Goal: Task Accomplishment & Management: Manage account settings

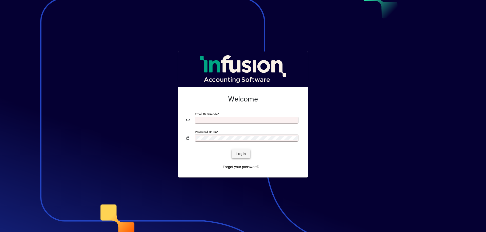
type input "**********"
click at [237, 154] on span "Login" at bounding box center [240, 153] width 10 height 5
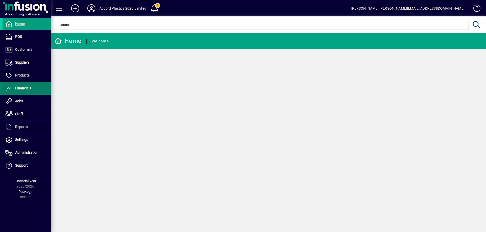
click at [27, 90] on span "Financials" at bounding box center [23, 88] width 16 height 4
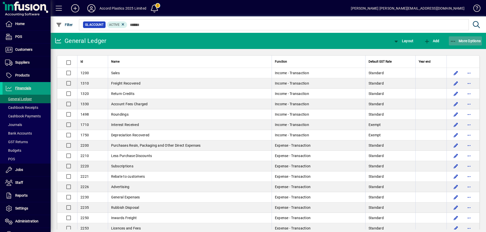
click at [468, 40] on span "More Options" at bounding box center [465, 41] width 31 height 4
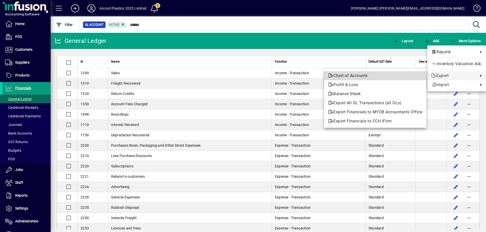
click at [362, 75] on span "Chart of Accounts" at bounding box center [375, 76] width 94 height 6
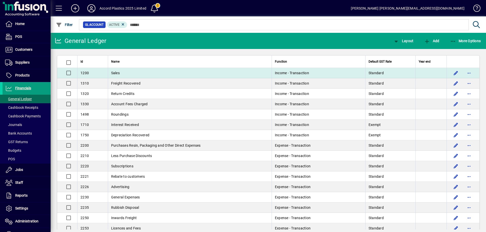
click at [170, 72] on td "Sales" at bounding box center [190, 73] width 164 height 10
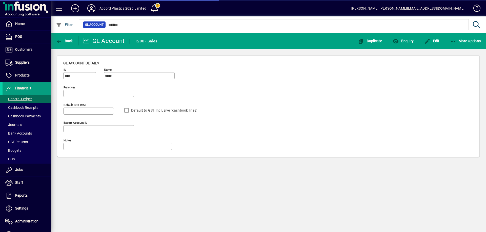
type input "**********"
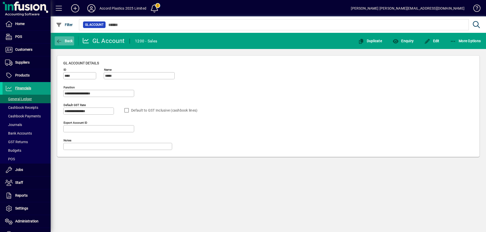
click at [70, 40] on span "Back" at bounding box center [64, 41] width 17 height 4
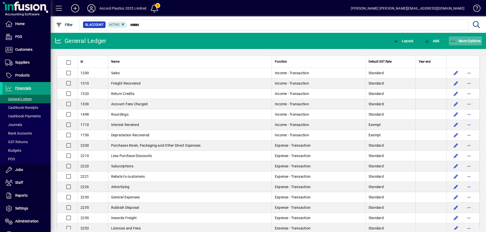
click at [455, 39] on icon "button" at bounding box center [453, 41] width 6 height 5
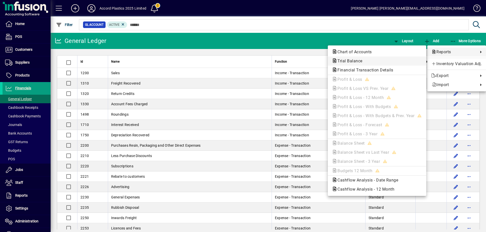
click at [368, 62] on span "Trial Balance" at bounding box center [377, 61] width 90 height 6
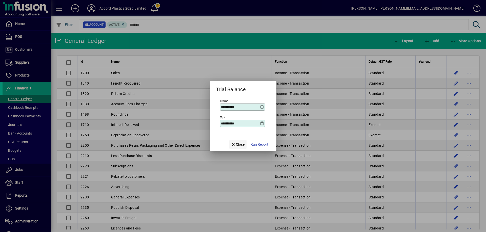
click at [239, 144] on span "Close" at bounding box center [237, 144] width 13 height 5
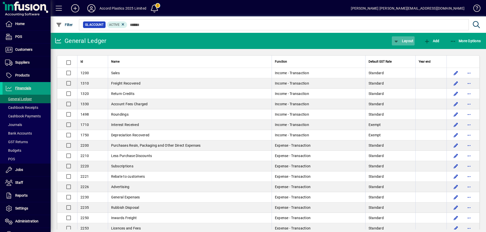
click at [396, 40] on icon "button" at bounding box center [396, 41] width 6 height 5
click at [400, 52] on span "Ledger" at bounding box center [408, 52] width 32 height 6
click at [403, 43] on span "button" at bounding box center [402, 41] width 23 height 12
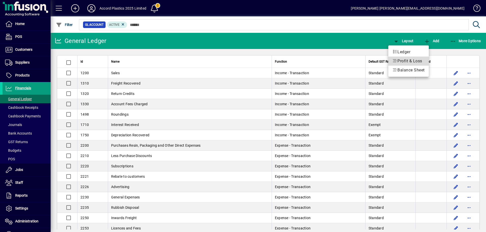
click at [399, 62] on span "Profit & Loss" at bounding box center [408, 61] width 32 height 6
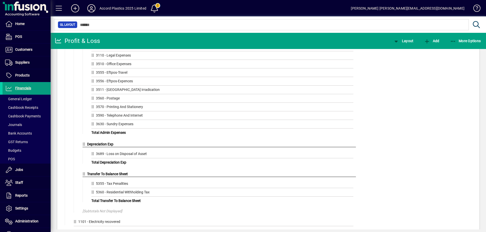
scroll to position [605, 0]
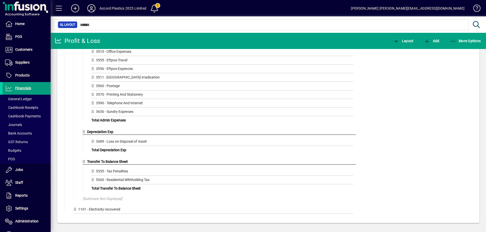
click at [81, 210] on div "1101 - Electricity recovered" at bounding box center [213, 210] width 279 height 7
click at [108, 211] on div "1101 - Electricity recovered" at bounding box center [213, 210] width 279 height 7
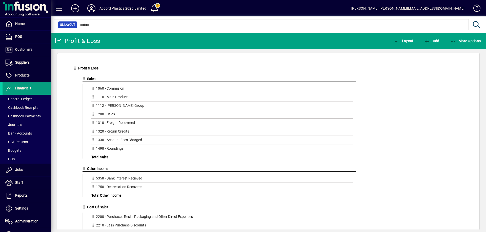
scroll to position [0, 0]
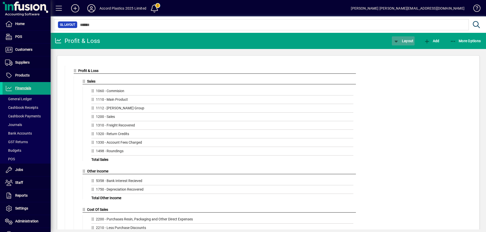
click at [405, 41] on span "Layout" at bounding box center [403, 41] width 20 height 4
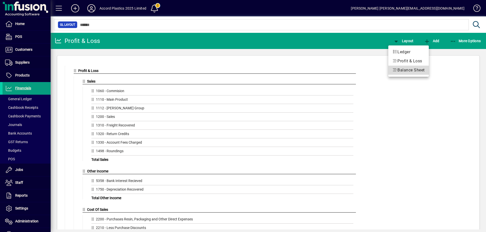
click at [399, 69] on span "Balance Sheet" at bounding box center [408, 70] width 32 height 6
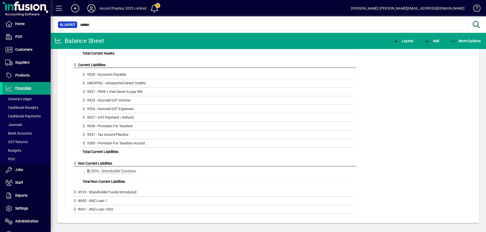
scroll to position [301, 0]
drag, startPoint x: 75, startPoint y: 184, endPoint x: 87, endPoint y: 171, distance: 17.7
drag, startPoint x: 75, startPoint y: 193, endPoint x: 84, endPoint y: 180, distance: 15.8
drag, startPoint x: 75, startPoint y: 202, endPoint x: 87, endPoint y: 189, distance: 17.9
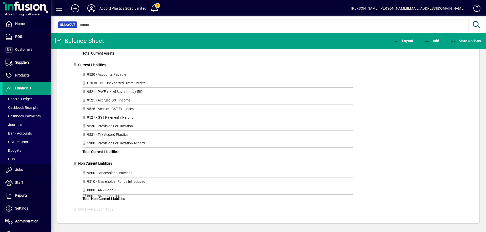
scroll to position [299, 0]
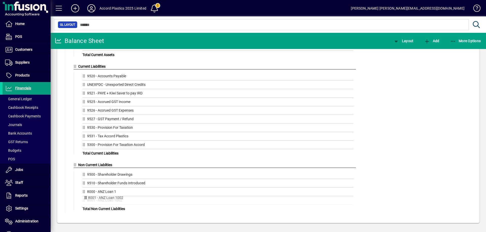
drag, startPoint x: 75, startPoint y: 210, endPoint x: 86, endPoint y: 198, distance: 16.3
click at [401, 42] on span "Layout" at bounding box center [403, 41] width 20 height 4
click at [400, 51] on span "Ledger" at bounding box center [408, 52] width 32 height 6
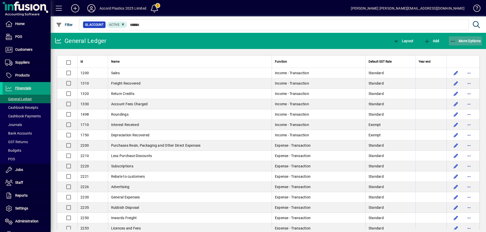
click at [453, 40] on icon "button" at bounding box center [453, 41] width 6 height 5
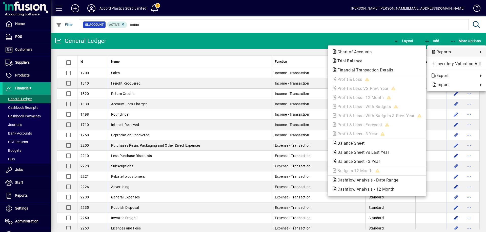
click at [245, 37] on div at bounding box center [243, 116] width 486 height 232
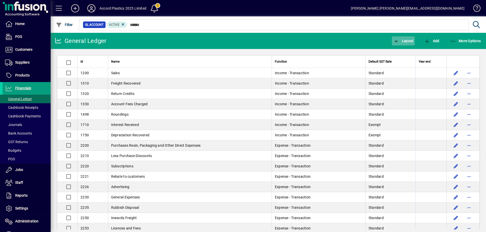
click at [401, 40] on span "Layout" at bounding box center [403, 41] width 20 height 4
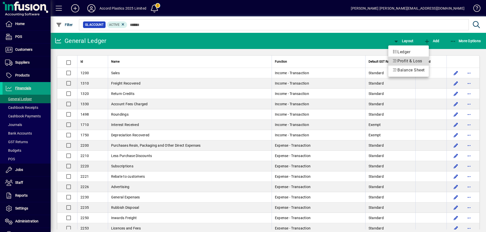
click at [401, 60] on span "Profit & Loss" at bounding box center [408, 61] width 32 height 6
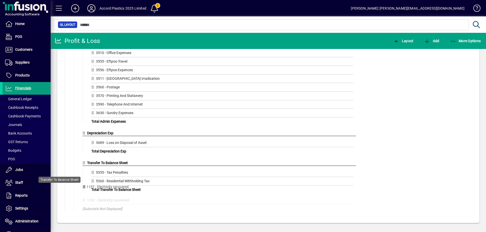
scroll to position [604, 0]
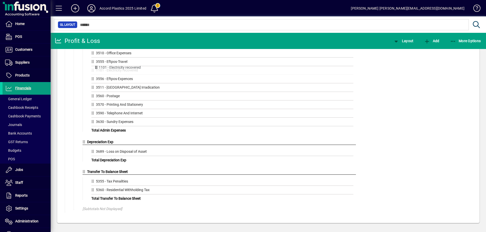
drag, startPoint x: 75, startPoint y: 210, endPoint x: 96, endPoint y: 67, distance: 144.1
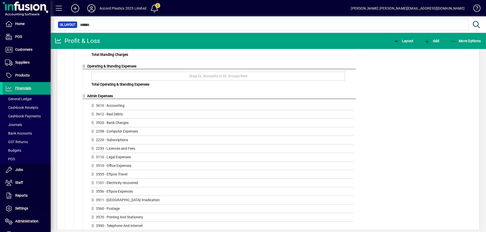
scroll to position [503, 0]
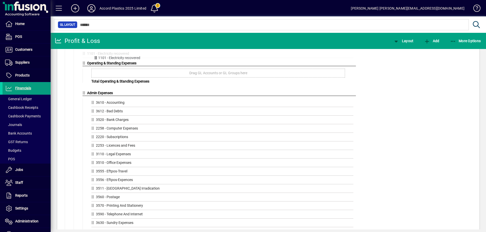
drag, startPoint x: 94, startPoint y: 172, endPoint x: 97, endPoint y: 59, distance: 113.8
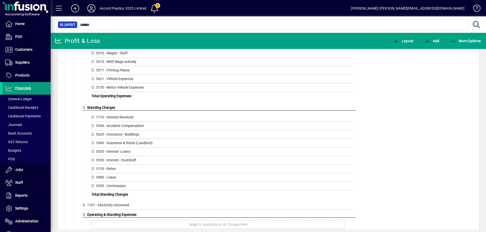
scroll to position [402, 0]
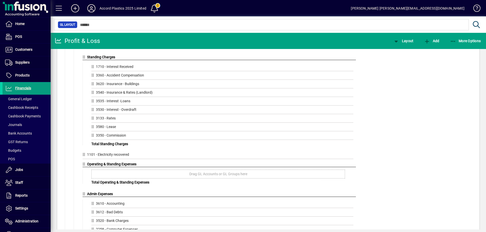
click at [83, 156] on icon at bounding box center [84, 155] width 5 height 4
drag, startPoint x: 83, startPoint y: 156, endPoint x: 89, endPoint y: 85, distance: 71.5
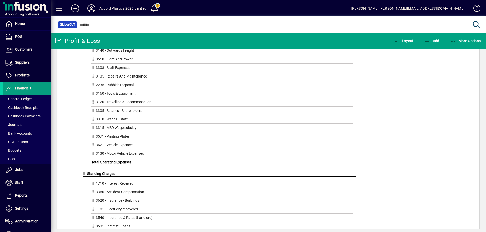
scroll to position [285, 0]
drag, startPoint x: 95, startPoint y: 51, endPoint x: 101, endPoint y: 212, distance: 161.0
click at [101, 212] on div "Drag GL Accounts or GL Groups here 1710 - Interest Received 3360 - Accident Com…" at bounding box center [220, 223] width 271 height 84
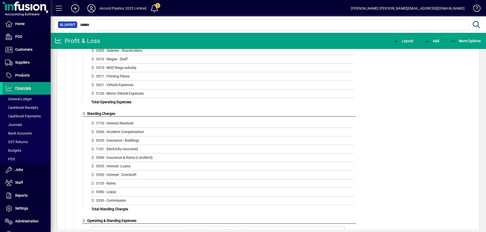
scroll to position [335, 0]
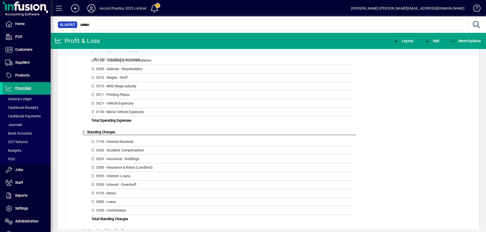
drag, startPoint x: 92, startPoint y: 160, endPoint x: 94, endPoint y: 60, distance: 99.7
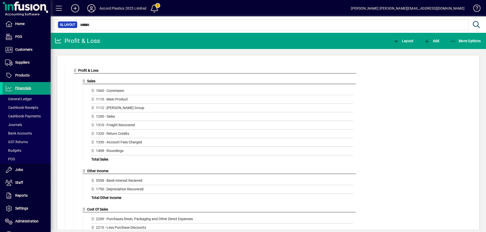
scroll to position [0, 0]
click at [406, 42] on span "Layout" at bounding box center [403, 41] width 20 height 4
click at [405, 50] on span "Ledger" at bounding box center [408, 52] width 32 height 6
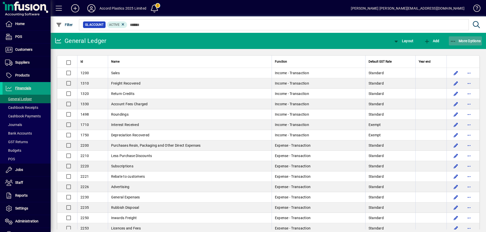
click at [456, 42] on span "More Options" at bounding box center [465, 41] width 31 height 4
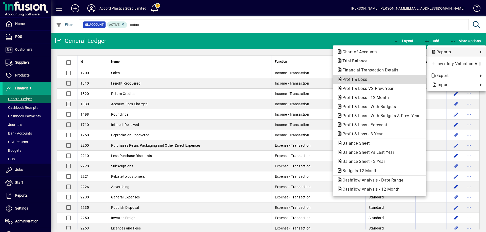
click at [362, 79] on span "Profit & Loss" at bounding box center [353, 79] width 33 height 5
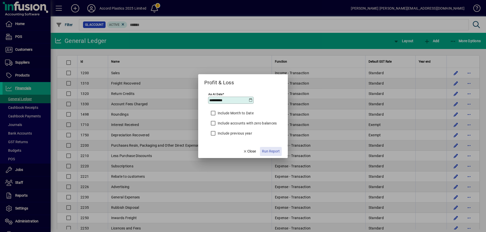
click at [268, 152] on span "Run Report" at bounding box center [271, 151] width 18 height 5
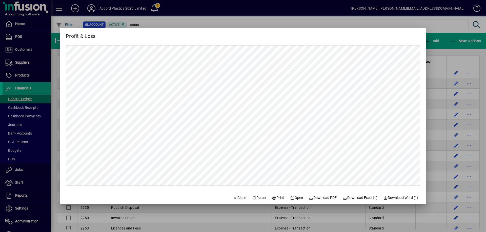
click at [444, 33] on div at bounding box center [243, 116] width 486 height 232
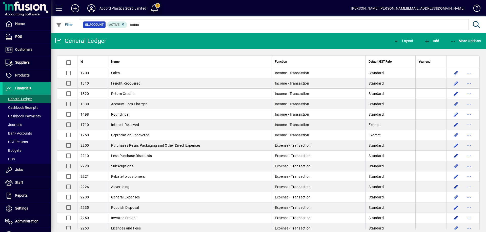
click at [156, 8] on span at bounding box center [154, 8] width 12 height 12
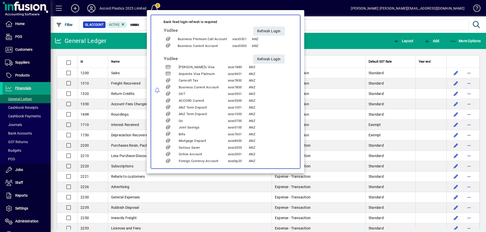
click at [200, 3] on div at bounding box center [243, 116] width 486 height 232
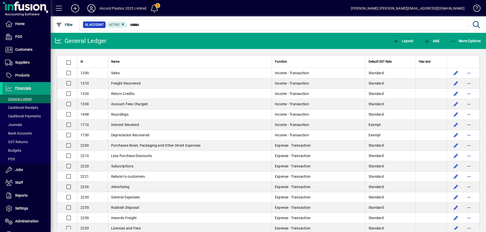
click at [155, 8] on span at bounding box center [154, 8] width 12 height 12
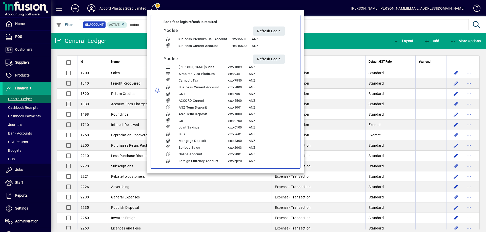
click at [182, 3] on div at bounding box center [243, 116] width 486 height 232
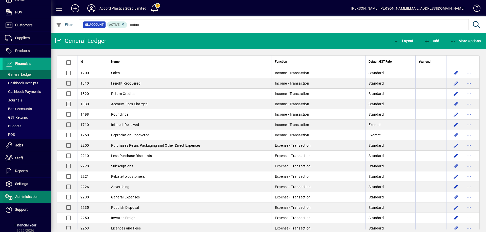
scroll to position [36, 0]
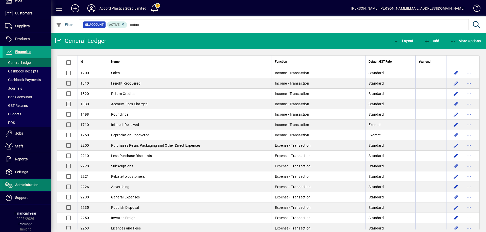
click at [20, 189] on span at bounding box center [27, 185] width 48 height 12
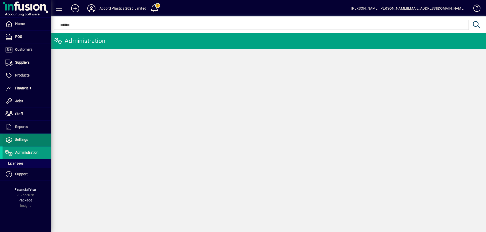
click at [22, 141] on span "Settings" at bounding box center [21, 140] width 13 height 4
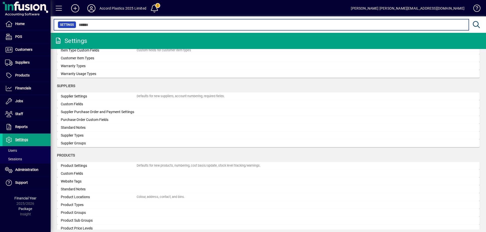
scroll to position [379, 0]
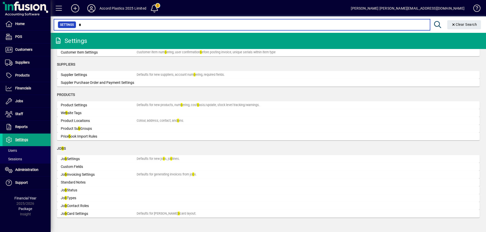
scroll to position [191, 0]
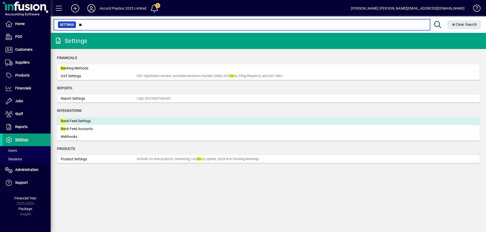
type input "**"
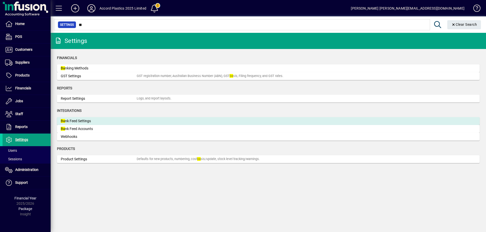
click at [89, 122] on div "Ba nk Feed Settings" at bounding box center [99, 121] width 76 height 5
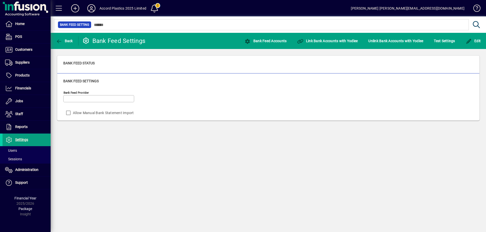
type input "******"
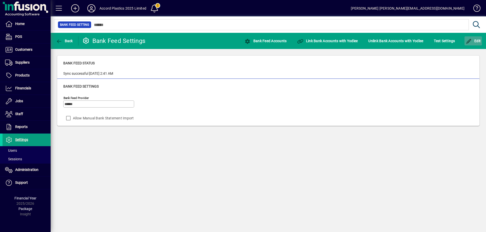
click at [469, 41] on icon "button" at bounding box center [468, 41] width 6 height 5
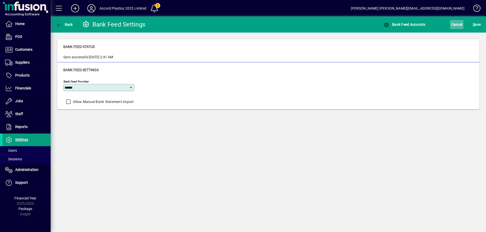
click at [458, 25] on span "Cancel" at bounding box center [456, 24] width 11 height 8
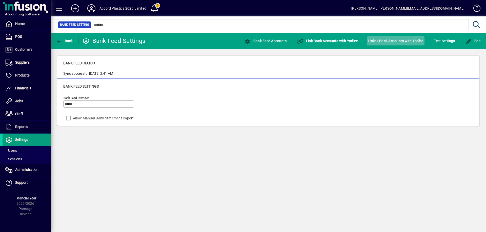
click at [397, 41] on span "Unlink Bank Accounts with Yodlee" at bounding box center [395, 41] width 55 height 8
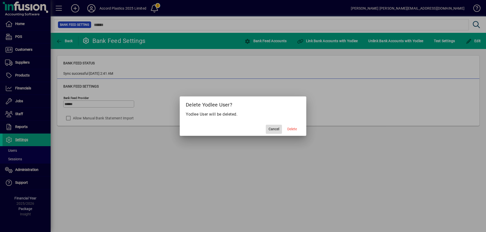
click at [277, 128] on span "Cancel" at bounding box center [273, 129] width 11 height 5
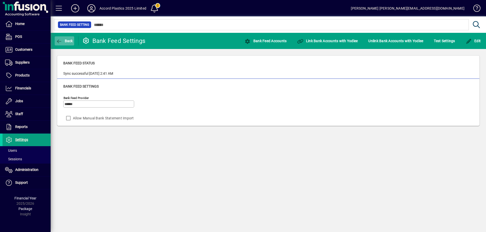
click at [68, 42] on span "Back" at bounding box center [64, 41] width 17 height 4
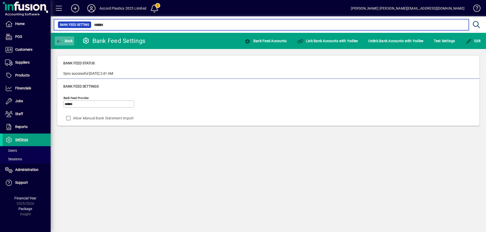
type input "**"
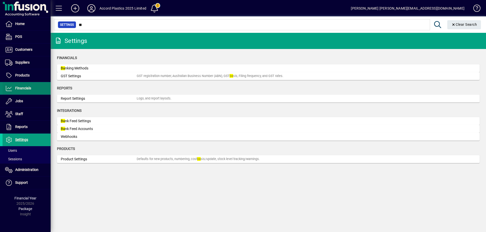
click at [17, 86] on span "Financials" at bounding box center [23, 88] width 16 height 4
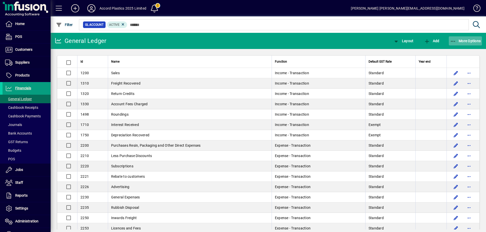
click at [471, 43] on span "button" at bounding box center [464, 41] width 33 height 12
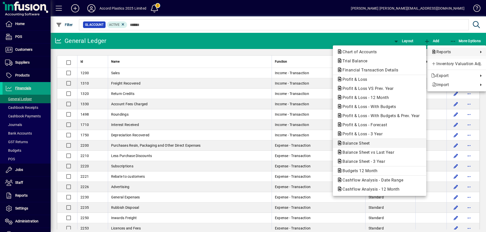
click at [357, 144] on span "Balance Sheet" at bounding box center [354, 143] width 35 height 5
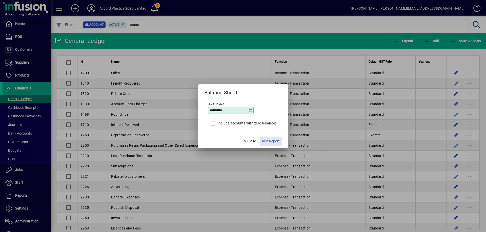
click at [268, 142] on span "Run Report" at bounding box center [271, 141] width 18 height 5
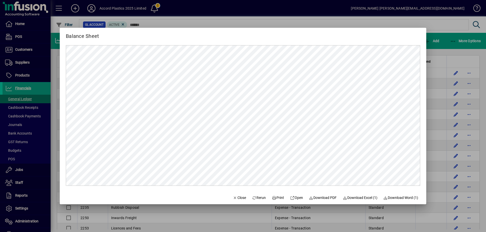
click at [338, 7] on div at bounding box center [243, 116] width 486 height 232
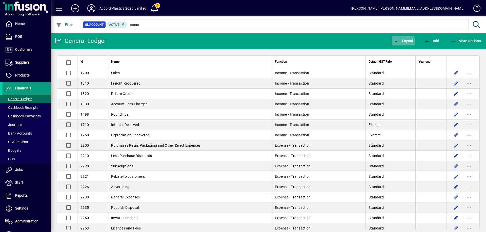
click at [402, 41] on span "Layout" at bounding box center [403, 41] width 20 height 4
click at [398, 72] on span "Balance Sheet" at bounding box center [408, 70] width 32 height 6
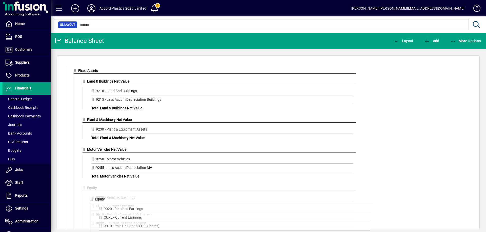
drag, startPoint x: 76, startPoint y: 70, endPoint x: 91, endPoint y: 195, distance: 125.9
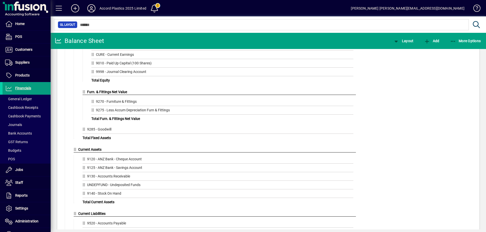
scroll to position [101, 0]
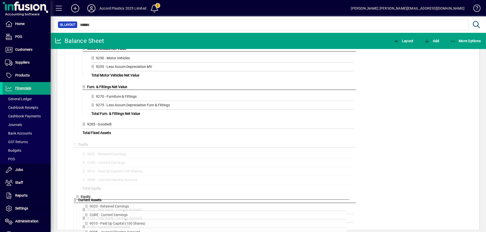
drag, startPoint x: 83, startPoint y: 86, endPoint x: 77, endPoint y: 194, distance: 107.9
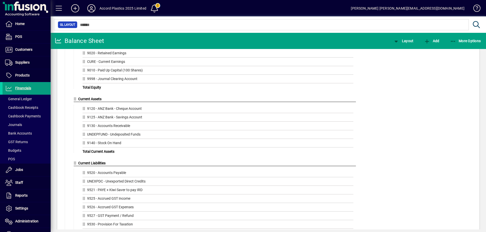
scroll to position [152, 0]
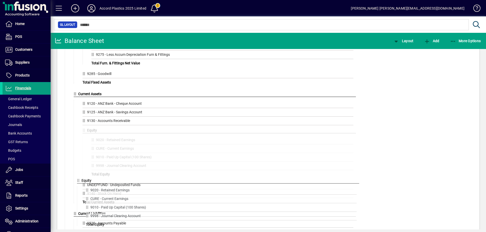
drag, startPoint x: 75, startPoint y: 94, endPoint x: 78, endPoint y: 179, distance: 84.8
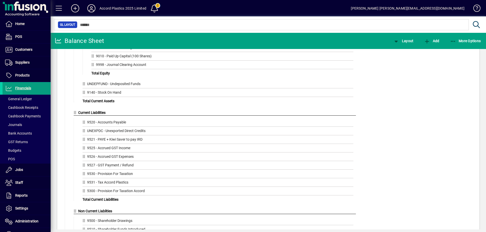
scroll to position [202, 0]
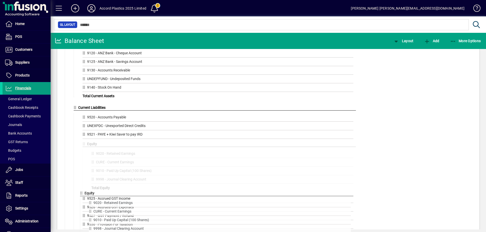
drag, startPoint x: 84, startPoint y: 80, endPoint x: 81, endPoint y: 193, distance: 112.3
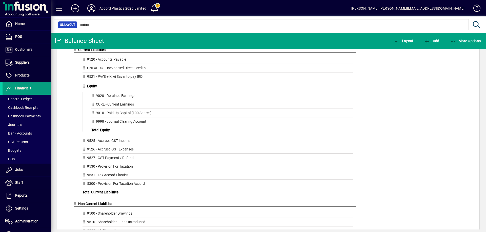
scroll to position [249, 0]
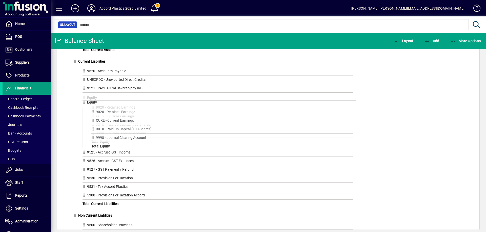
drag, startPoint x: 83, startPoint y: 97, endPoint x: 89, endPoint y: 191, distance: 93.7
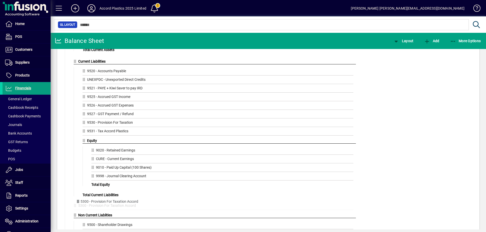
drag, startPoint x: 84, startPoint y: 208, endPoint x: 80, endPoint y: 205, distance: 4.9
click at [80, 205] on div "5300 - Provision For Taxation Accord" at bounding box center [213, 206] width 279 height 7
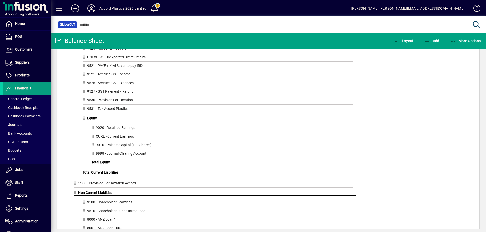
scroll to position [299, 0]
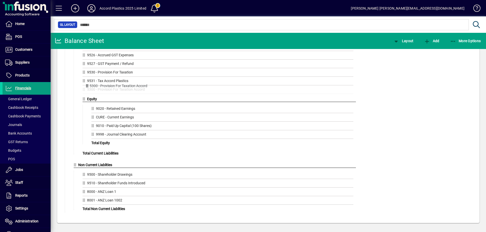
drag, startPoint x: 75, startPoint y: 156, endPoint x: 87, endPoint y: 86, distance: 70.5
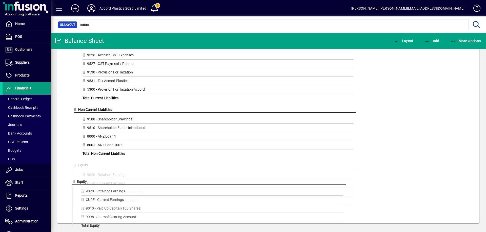
drag, startPoint x: 84, startPoint y: 100, endPoint x: 74, endPoint y: 180, distance: 81.1
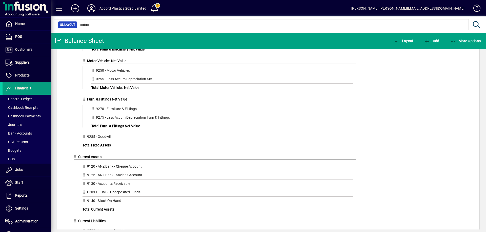
scroll to position [147, 0]
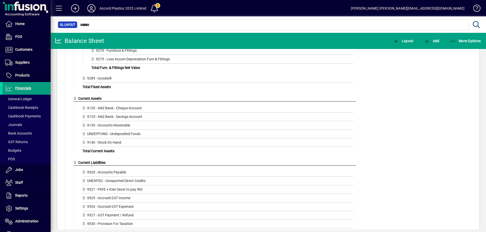
click at [75, 98] on icon at bounding box center [76, 99] width 5 height 4
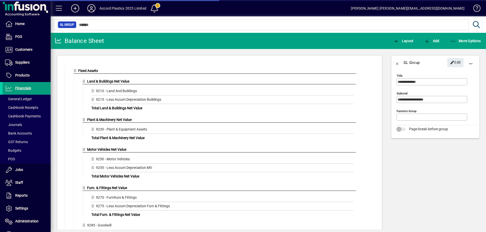
type input "**********"
drag, startPoint x: 76, startPoint y: 77, endPoint x: 77, endPoint y: 55, distance: 21.8
click at [77, 55] on div "Balance Sheet Layout Add More Options Fixed Assets Drag GL Accounts or GL Group…" at bounding box center [268, 133] width 435 height 200
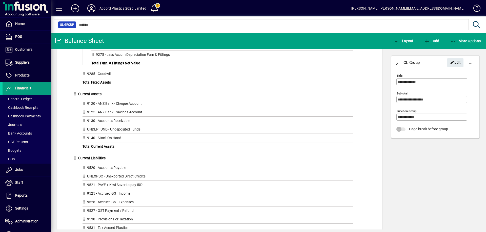
scroll to position [101, 0]
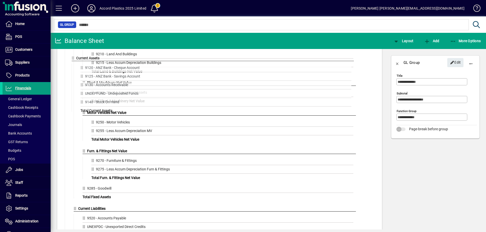
drag, startPoint x: 75, startPoint y: 146, endPoint x: 73, endPoint y: 56, distance: 89.3
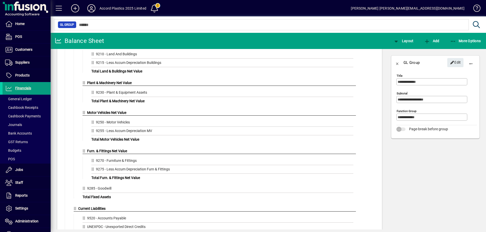
scroll to position [51, 0]
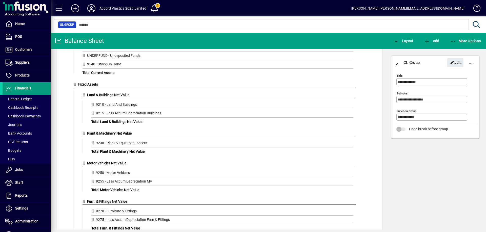
click at [85, 94] on icon at bounding box center [84, 95] width 5 height 4
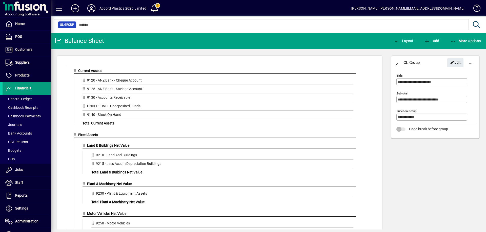
click at [84, 146] on icon at bounding box center [84, 146] width 5 height 4
click at [468, 63] on span "button" at bounding box center [470, 63] width 12 height 12
click at [446, 75] on span "Delete" at bounding box center [451, 75] width 42 height 6
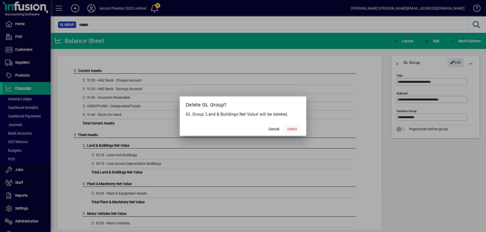
click at [292, 129] on span "Delete" at bounding box center [292, 129] width 10 height 5
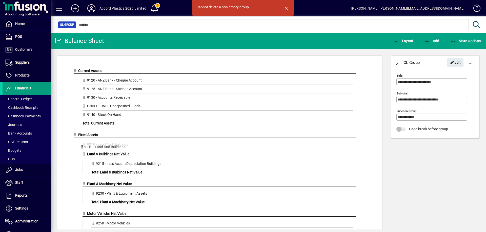
drag, startPoint x: 92, startPoint y: 156, endPoint x: 80, endPoint y: 148, distance: 14.5
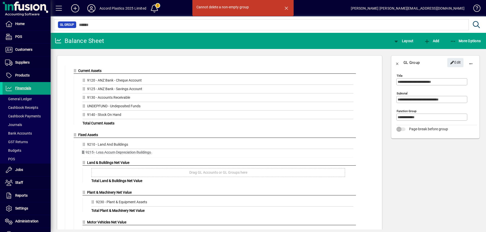
drag, startPoint x: 93, startPoint y: 163, endPoint x: 82, endPoint y: 152, distance: 15.4
click at [84, 163] on icon at bounding box center [84, 163] width 5 height 4
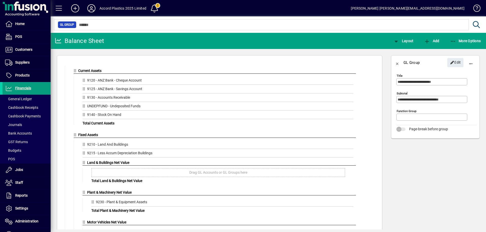
type input "**********"
click at [469, 62] on span "button" at bounding box center [470, 63] width 12 height 12
click at [440, 76] on span "Delete" at bounding box center [451, 75] width 42 height 6
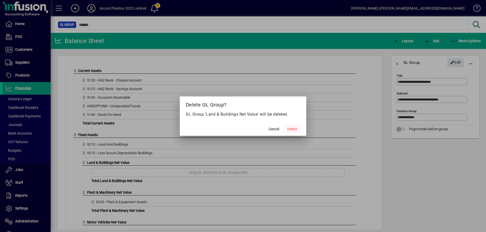
click at [288, 128] on span "Delete" at bounding box center [292, 129] width 10 height 5
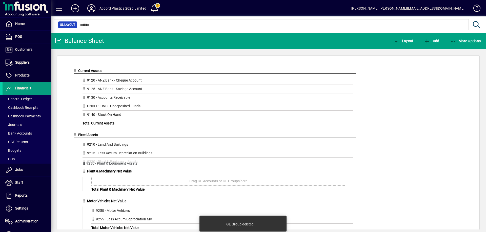
drag, startPoint x: 93, startPoint y: 173, endPoint x: 83, endPoint y: 164, distance: 13.3
click at [84, 172] on icon at bounding box center [84, 172] width 5 height 4
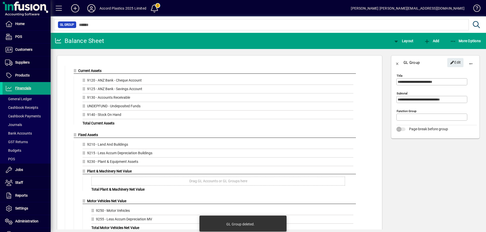
type input "**********"
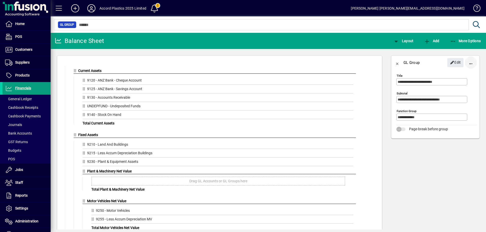
click at [470, 63] on span "button" at bounding box center [470, 63] width 12 height 12
click at [437, 76] on span "Delete" at bounding box center [451, 75] width 42 height 6
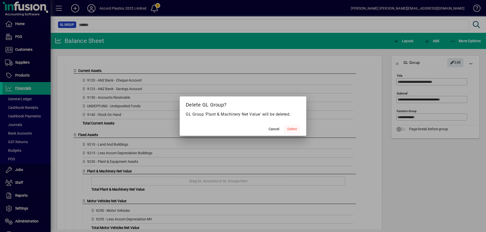
click at [292, 129] on span "Delete" at bounding box center [292, 129] width 10 height 5
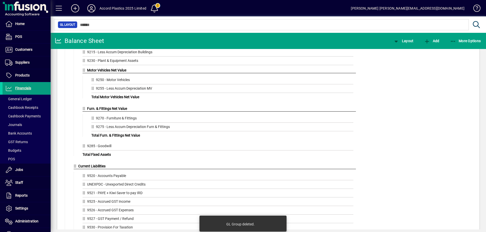
scroll to position [51, 0]
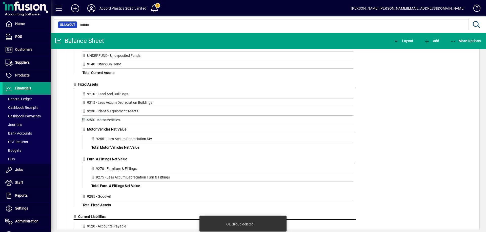
drag, startPoint x: 93, startPoint y: 132, endPoint x: 83, endPoint y: 122, distance: 14.5
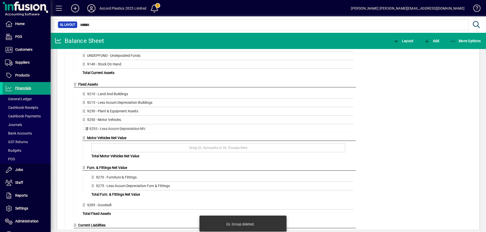
drag, startPoint x: 94, startPoint y: 139, endPoint x: 87, endPoint y: 128, distance: 12.5
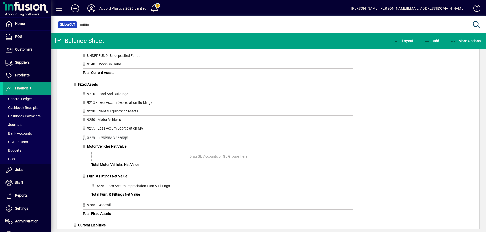
drag, startPoint x: 94, startPoint y: 178, endPoint x: 84, endPoint y: 138, distance: 40.5
drag, startPoint x: 93, startPoint y: 185, endPoint x: 90, endPoint y: 164, distance: 20.7
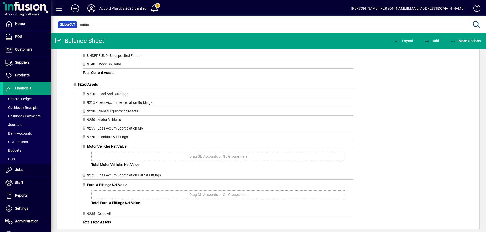
drag, startPoint x: 84, startPoint y: 151, endPoint x: 89, endPoint y: 155, distance: 6.3
click at [89, 155] on div "Drag GL Accounts or GL Groups here" at bounding box center [220, 156] width 271 height 9
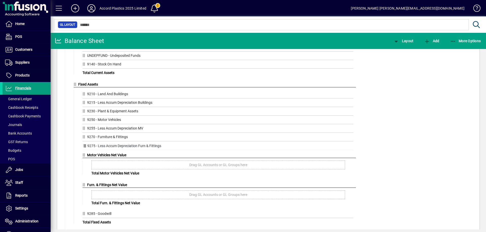
drag, startPoint x: 84, startPoint y: 177, endPoint x: 84, endPoint y: 147, distance: 29.6
click at [84, 155] on icon at bounding box center [84, 156] width 5 height 4
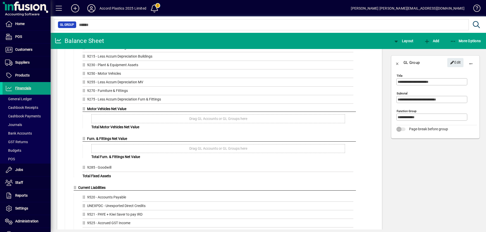
scroll to position [101, 0]
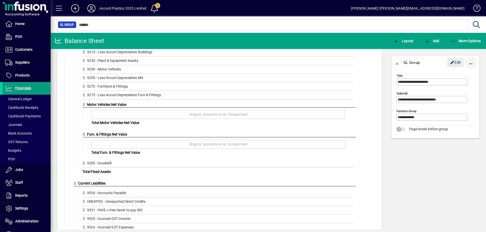
click at [469, 62] on span "button" at bounding box center [470, 63] width 12 height 12
click at [436, 75] on span "Delete" at bounding box center [451, 75] width 42 height 6
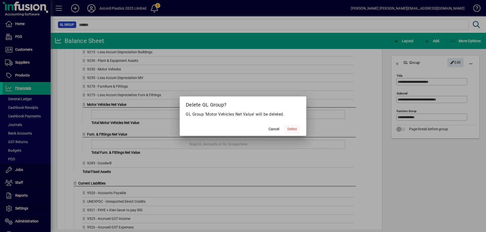
click at [290, 129] on span "Delete" at bounding box center [292, 129] width 10 height 5
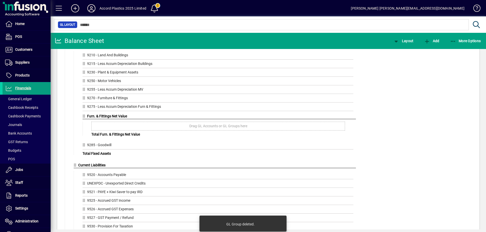
scroll to position [101, 0]
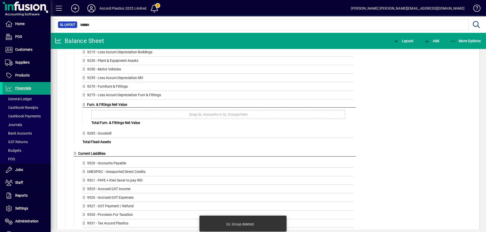
click at [83, 105] on icon at bounding box center [84, 105] width 5 height 4
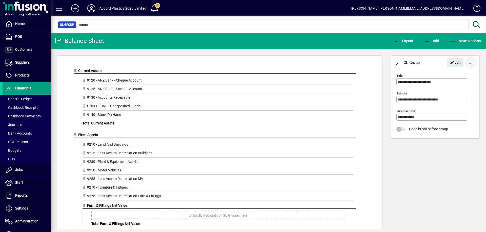
click at [469, 63] on span "button" at bounding box center [470, 63] width 12 height 12
click at [438, 75] on span "Delete" at bounding box center [451, 75] width 42 height 6
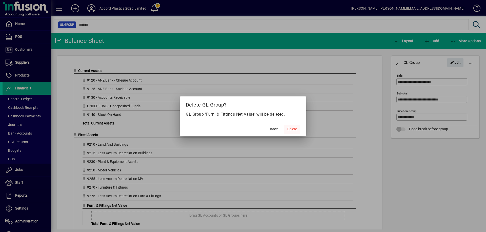
click at [292, 128] on span "Delete" at bounding box center [292, 129] width 10 height 5
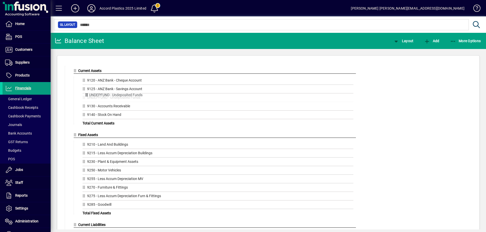
drag, startPoint x: 83, startPoint y: 105, endPoint x: 85, endPoint y: 95, distance: 10.8
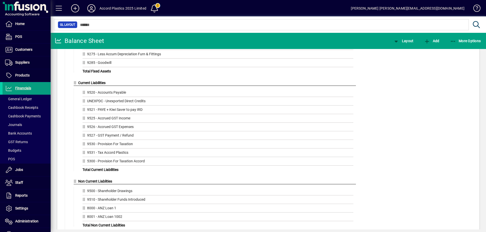
scroll to position [152, 0]
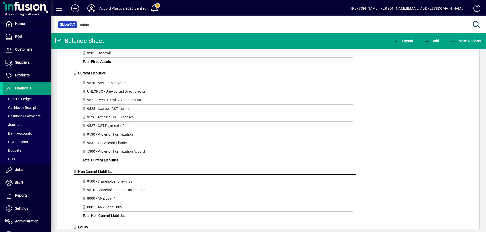
click at [76, 75] on icon at bounding box center [76, 74] width 5 height 4
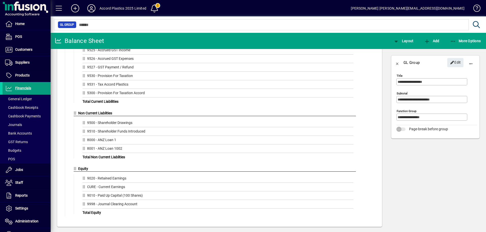
scroll to position [214, 0]
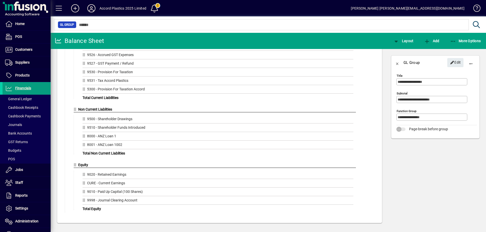
click at [103, 137] on div "8000 - ANZ Loan 1" at bounding box center [217, 137] width 271 height 7
click at [408, 37] on span "button" at bounding box center [402, 41] width 23 height 12
click at [403, 60] on span "Profit & Loss" at bounding box center [408, 61] width 32 height 6
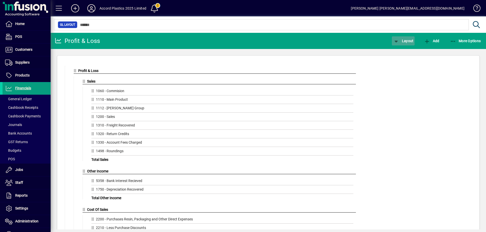
click at [404, 41] on span "Layout" at bounding box center [403, 41] width 20 height 4
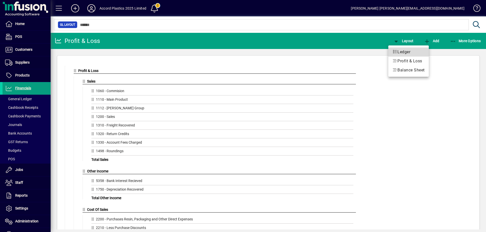
click at [402, 51] on span "Ledger" at bounding box center [408, 52] width 32 height 6
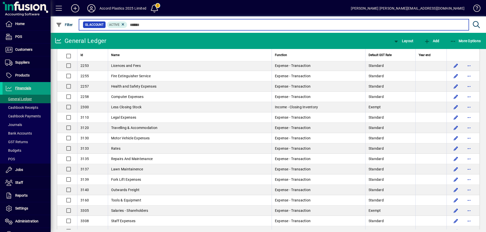
scroll to position [202, 0]
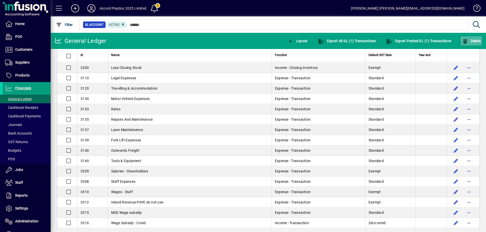
click at [467, 39] on icon "button" at bounding box center [465, 41] width 6 height 5
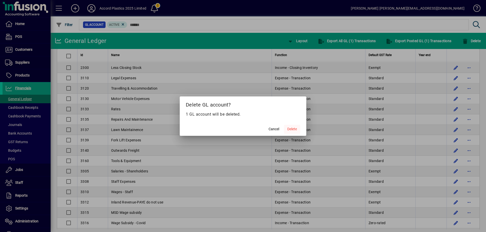
click at [294, 130] on span "Delete" at bounding box center [292, 129] width 10 height 5
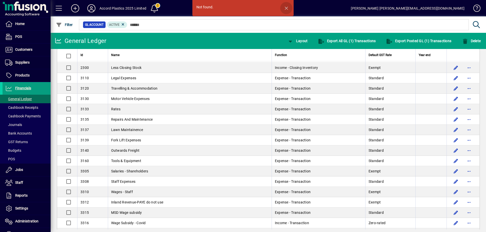
click at [287, 10] on span "button" at bounding box center [286, 8] width 12 height 12
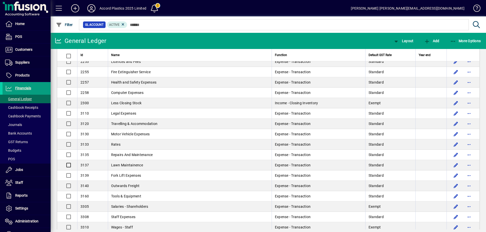
scroll to position [0, 0]
